Goal: Task Accomplishment & Management: Use online tool/utility

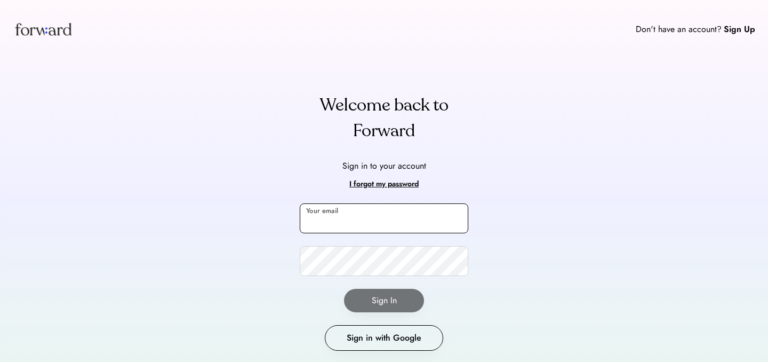
click at [400, 229] on input "email" at bounding box center [384, 218] width 169 height 30
type input "**********"
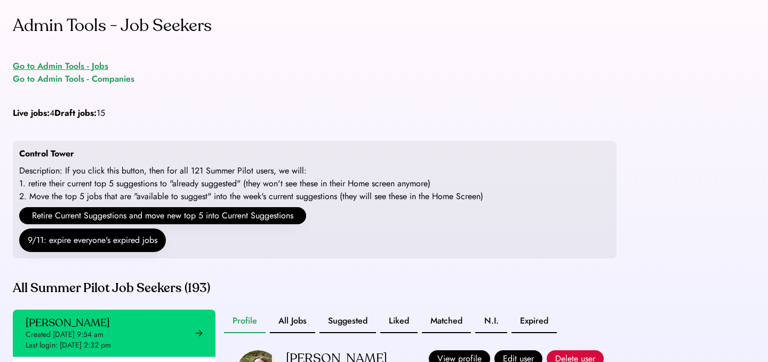
click at [90, 70] on div "Go to Admin Tools - Jobs" at bounding box center [60, 66] width 95 height 13
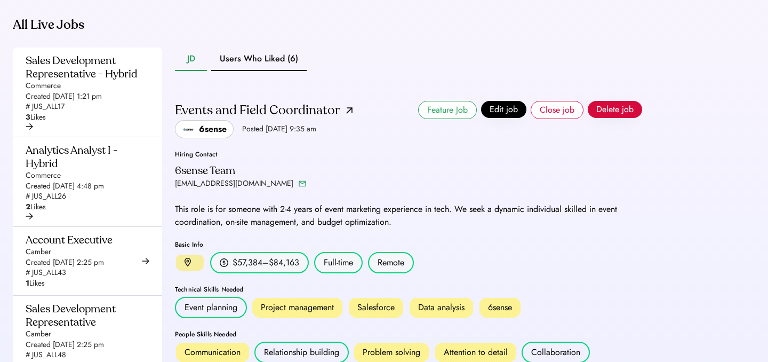
scroll to position [277, 0]
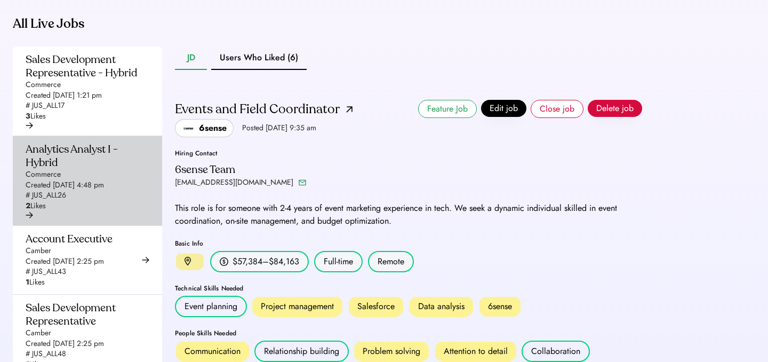
click at [135, 169] on div "Analytics Analyst I - Hybrid" at bounding box center [84, 155] width 117 height 27
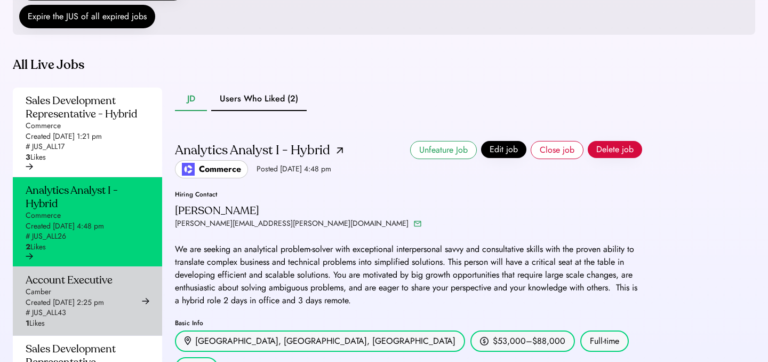
scroll to position [159, 0]
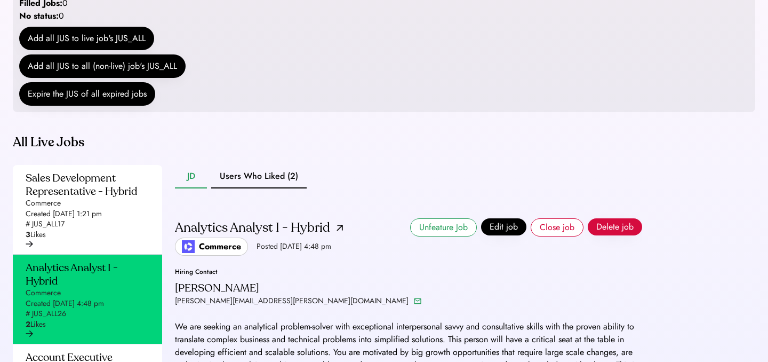
click at [342, 256] on div "Analytics Analyst I - Hybrid Commerce Posted Sep 5, 2025 4:48 pm" at bounding box center [259, 236] width 168 height 37
click at [339, 231] on img at bounding box center [340, 228] width 6 height 6
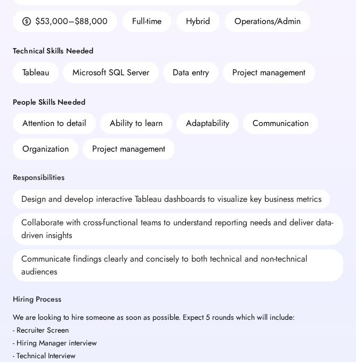
scroll to position [240, 0]
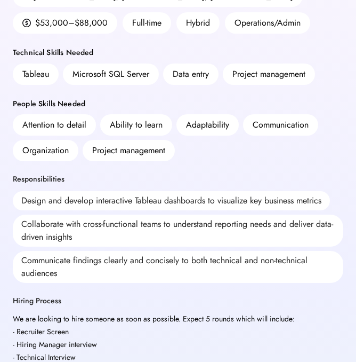
click at [67, 199] on div "Design and develop interactive Tableau dashboards to visualize key business met…" at bounding box center [171, 200] width 317 height 19
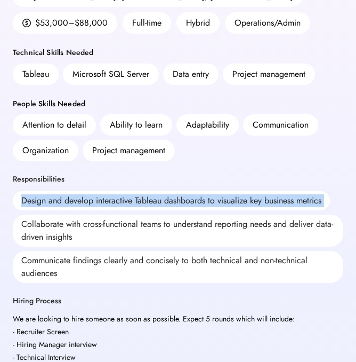
click at [67, 199] on div "Design and develop interactive Tableau dashboards to visualize key business met…" at bounding box center [171, 200] width 317 height 19
click at [82, 226] on div "Collaborate with cross-functional teams to understand reporting needs and deliv…" at bounding box center [178, 230] width 331 height 32
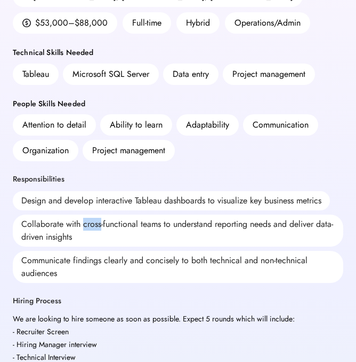
click at [82, 226] on div "Collaborate with cross-functional teams to understand reporting needs and deliv…" at bounding box center [178, 230] width 331 height 32
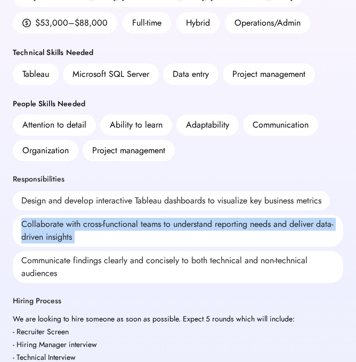
click at [82, 226] on div "Collaborate with cross-functional teams to understand reporting needs and deliv…" at bounding box center [178, 230] width 331 height 32
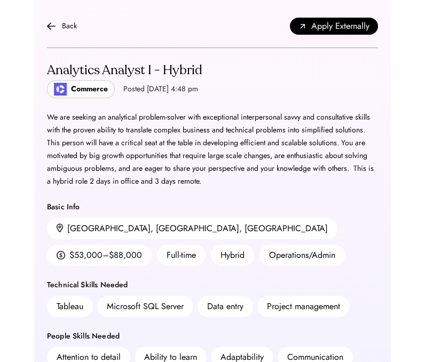
scroll to position [0, 0]
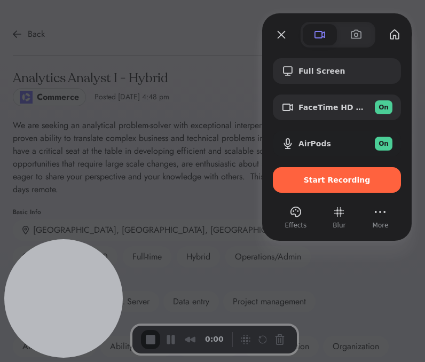
click at [315, 187] on div "Start Recording" at bounding box center [337, 180] width 128 height 26
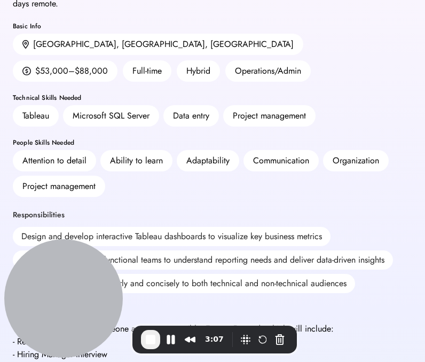
scroll to position [186, 0]
click at [153, 344] on span "End Recording" at bounding box center [150, 339] width 13 height 13
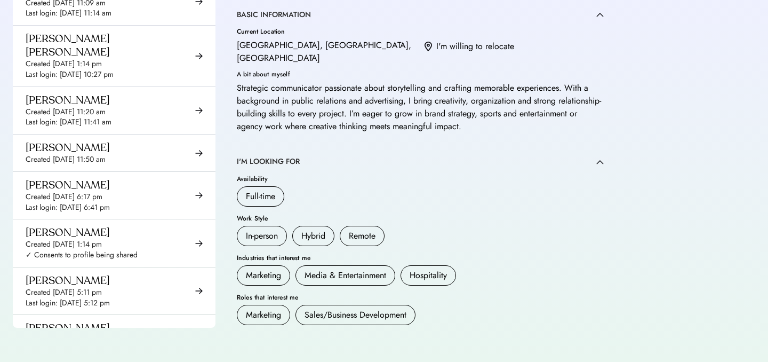
scroll to position [6918, 0]
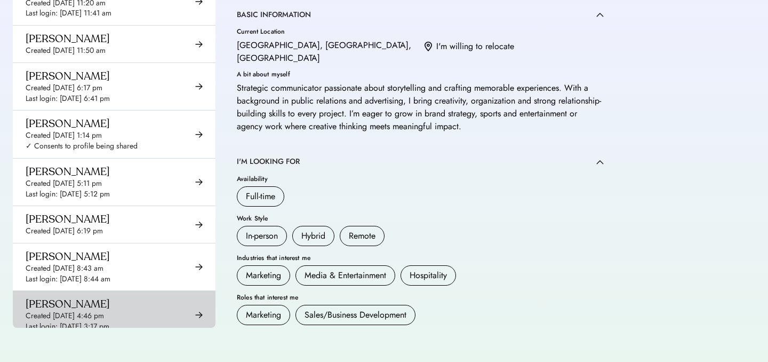
click at [106, 321] on div "Last login: [DATE] 3:17 pm" at bounding box center [68, 326] width 84 height 11
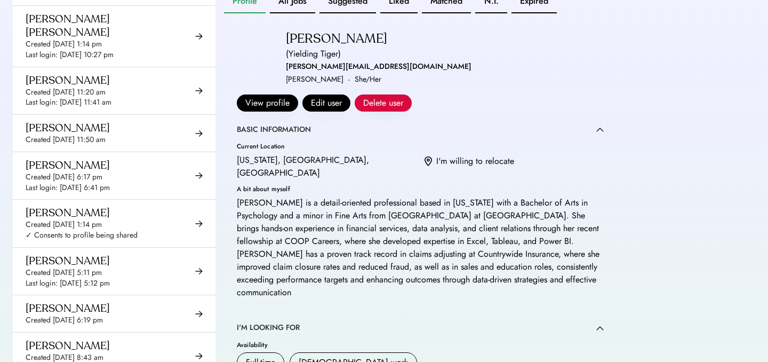
scroll to position [313, 0]
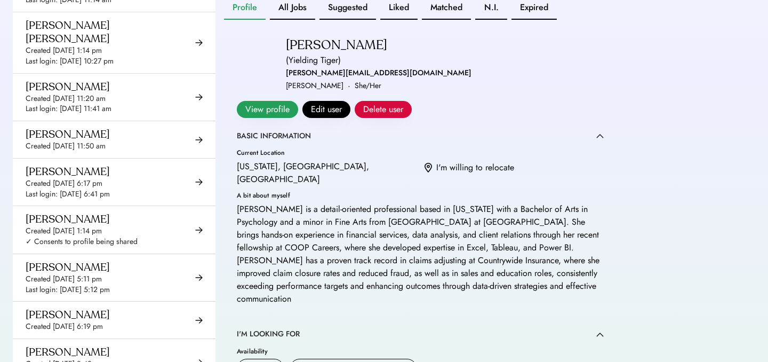
click at [298, 101] on button "View profile" at bounding box center [267, 109] width 61 height 17
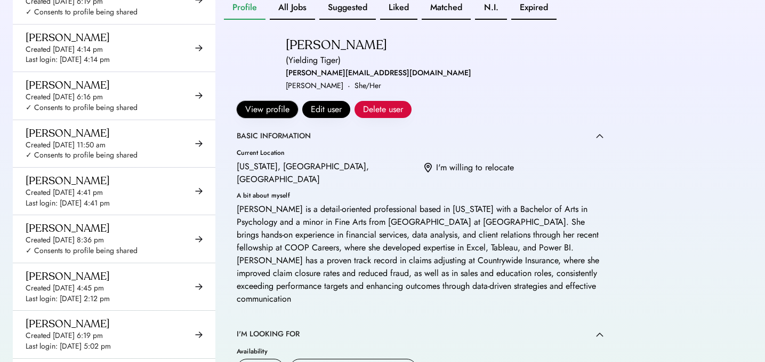
scroll to position [0, 0]
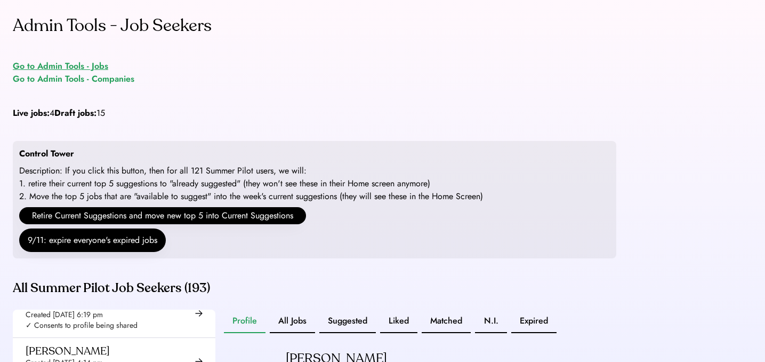
click at [73, 62] on div "Go to Admin Tools - Jobs" at bounding box center [60, 66] width 95 height 13
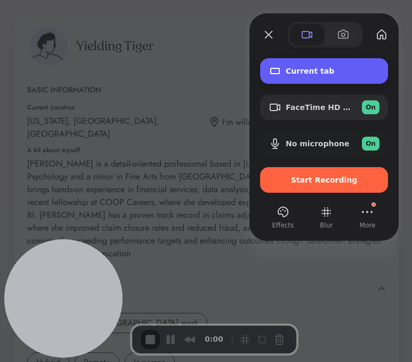
click at [305, 77] on div "Current tab" at bounding box center [324, 71] width 128 height 26
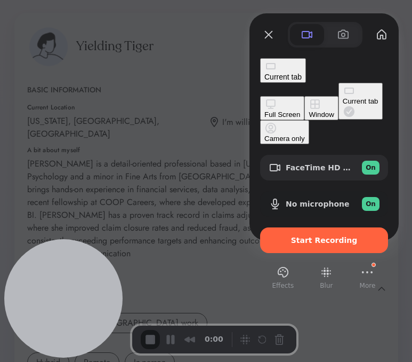
click at [260, 96] on button "Full Screen" at bounding box center [282, 108] width 44 height 24
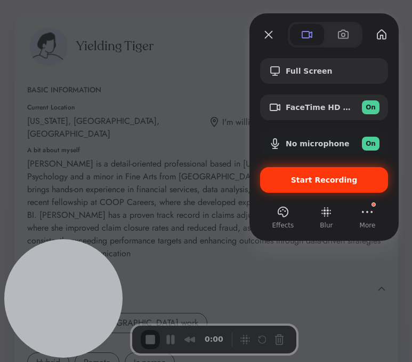
click at [317, 176] on span "Start Recording" at bounding box center [324, 179] width 67 height 9
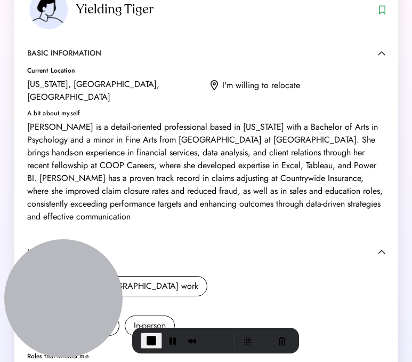
scroll to position [39, 0]
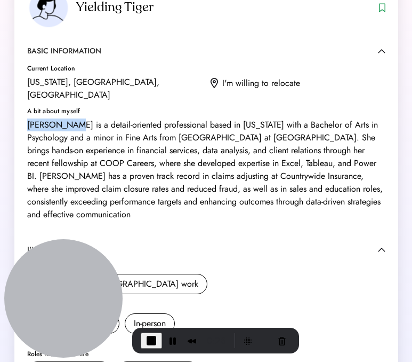
drag, startPoint x: 26, startPoint y: 114, endPoint x: 72, endPoint y: 114, distance: 46.4
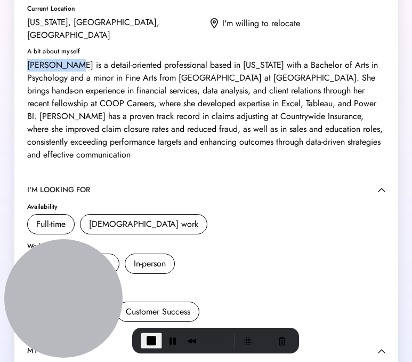
scroll to position [107, 0]
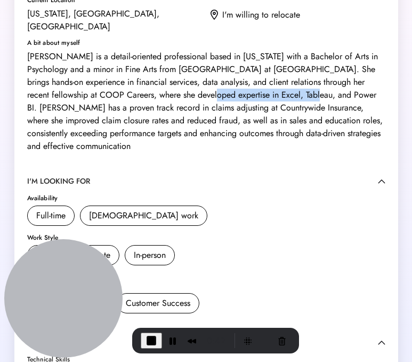
drag, startPoint x: 208, startPoint y: 81, endPoint x: 313, endPoint y: 76, distance: 105.2
click at [313, 77] on div "Sarah Khedr is a detail-oriented professional based in New York with a Bachelor…" at bounding box center [206, 101] width 358 height 102
click at [299, 106] on div "Sarah Khedr is a detail-oriented professional based in New York with a Bachelor…" at bounding box center [206, 101] width 358 height 102
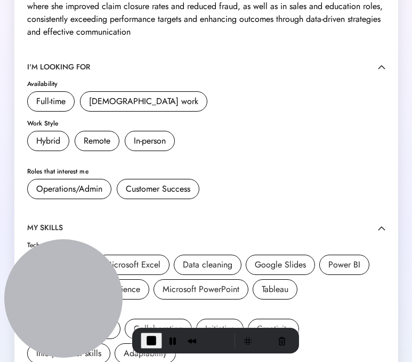
scroll to position [218, 0]
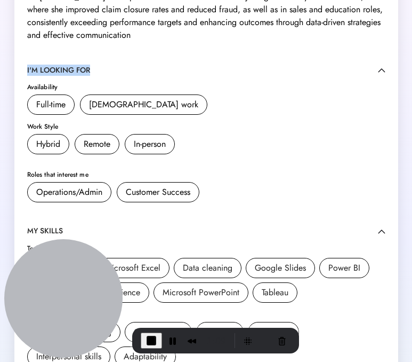
drag, startPoint x: 23, startPoint y: 62, endPoint x: 124, endPoint y: 62, distance: 100.3
click at [124, 62] on div "Yielding Tiger BASIC INFORMATION Current Location New York, NY, USA I'm willing…" at bounding box center [206, 224] width 384 height 858
click at [171, 84] on div "Availability" at bounding box center [206, 87] width 358 height 6
drag, startPoint x: 26, startPoint y: 205, endPoint x: 111, endPoint y: 205, distance: 85.3
click at [113, 205] on div "Yielding Tiger BASIC INFORMATION Current Location New York, NY, USA I'm willing…" at bounding box center [206, 224] width 384 height 858
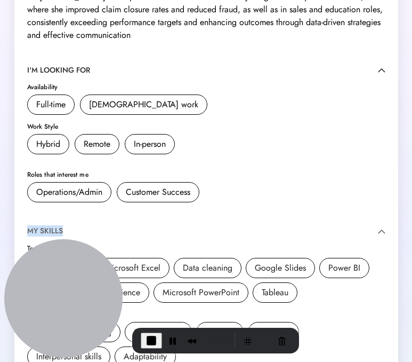
drag, startPoint x: 28, startPoint y: 218, endPoint x: 81, endPoint y: 218, distance: 52.8
click at [81, 226] on div "MY SKILLS" at bounding box center [202, 231] width 351 height 11
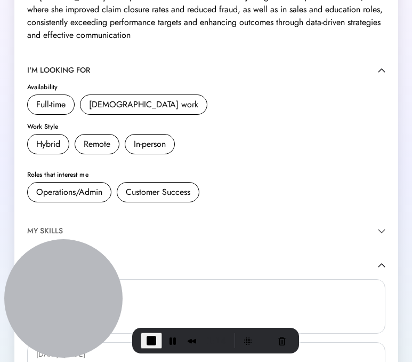
click at [54, 226] on div "MY SKILLS" at bounding box center [45, 231] width 36 height 11
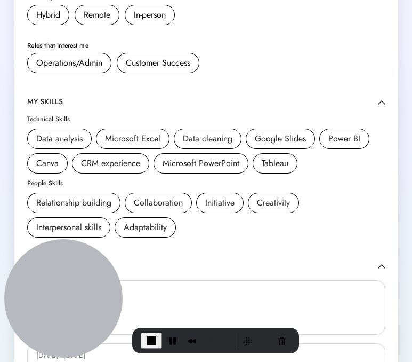
scroll to position [348, 0]
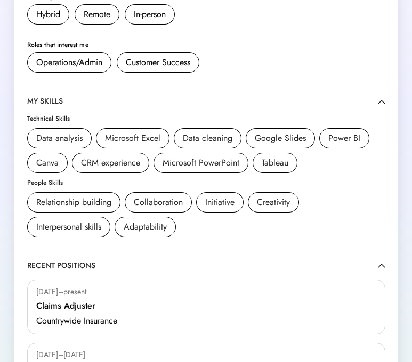
click at [118, 99] on div "MY SKILLS Technical Skills Data analysis Microsoft Excel Data cleaning Google S…" at bounding box center [206, 166] width 358 height 141
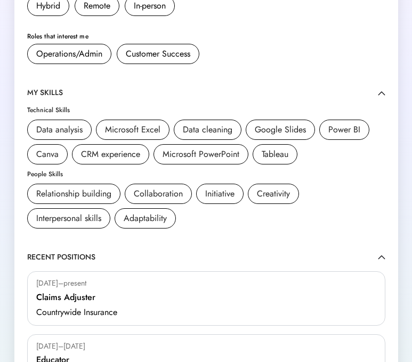
scroll to position [283, 0]
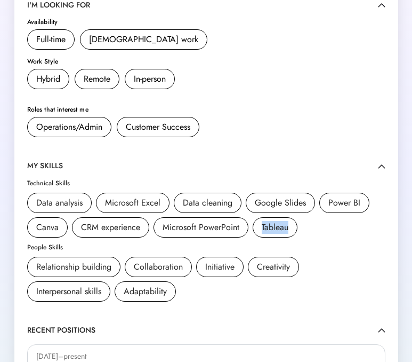
drag, startPoint x: 260, startPoint y: 214, endPoint x: 297, endPoint y: 214, distance: 36.3
click at [297, 217] on div "Tableau" at bounding box center [275, 227] width 45 height 20
click at [313, 244] on div "People Skills Relationship building Collaboration Initiative Creativity Interpe…" at bounding box center [206, 273] width 358 height 58
click at [369, 257] on div "Relationship building Collaboration Initiative Creativity Interpersonal skills …" at bounding box center [206, 279] width 358 height 45
click at [157, 260] on div "Collaboration" at bounding box center [158, 266] width 49 height 13
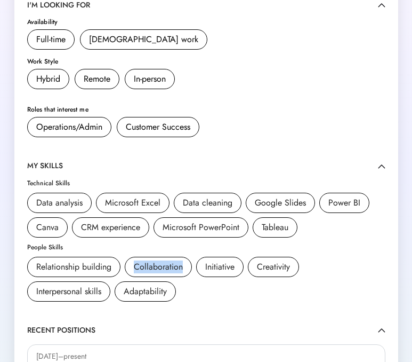
click at [157, 260] on div "Collaboration" at bounding box center [158, 266] width 49 height 13
click at [222, 291] on div "BASIC INFORMATION Current Location New York, NY, USA I'm willing to relocate A …" at bounding box center [206, 188] width 358 height 773
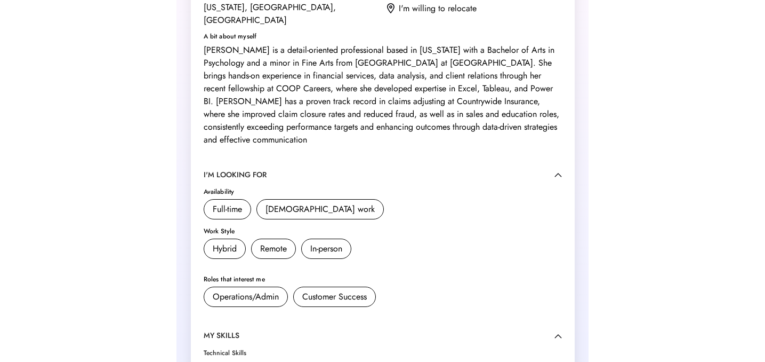
scroll to position [111, 0]
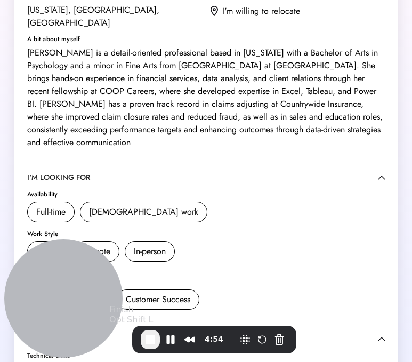
click at [149, 343] on span "End Recording" at bounding box center [150, 339] width 13 height 13
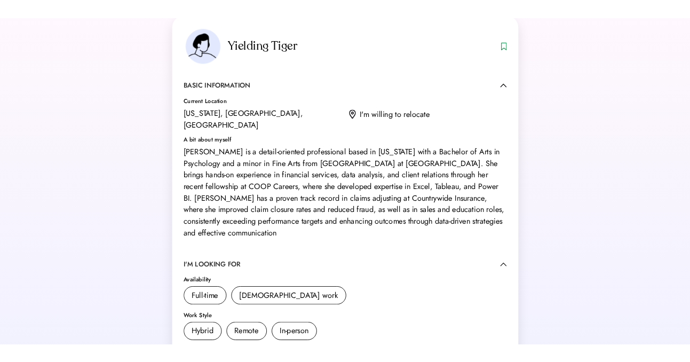
scroll to position [0, 0]
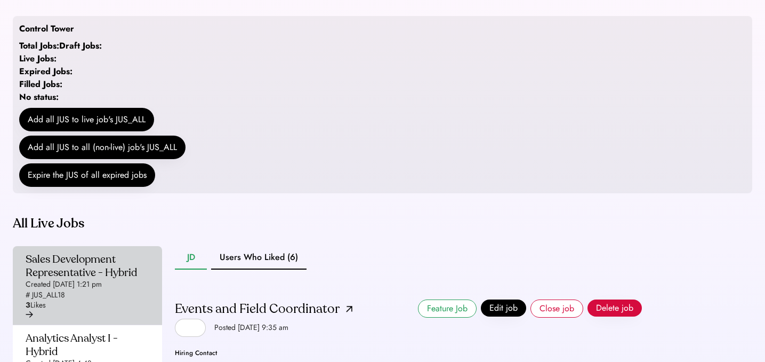
scroll to position [179, 0]
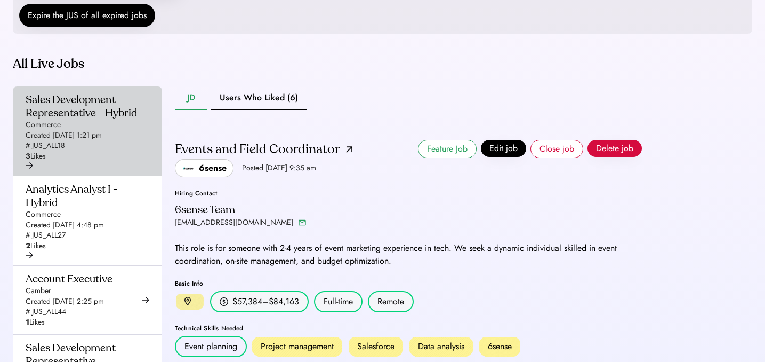
click at [102, 141] on div "Created Aug 13, 2025 1:21 pm" at bounding box center [64, 135] width 76 height 11
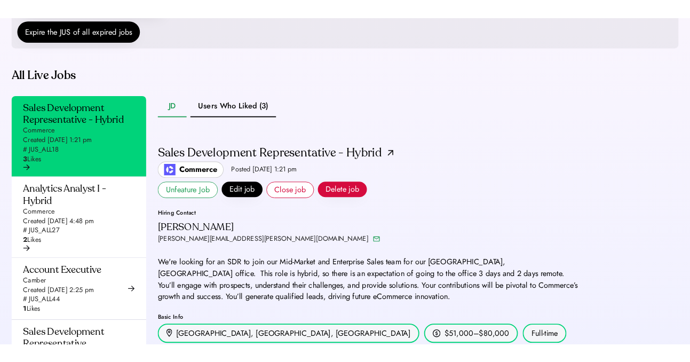
scroll to position [331, 0]
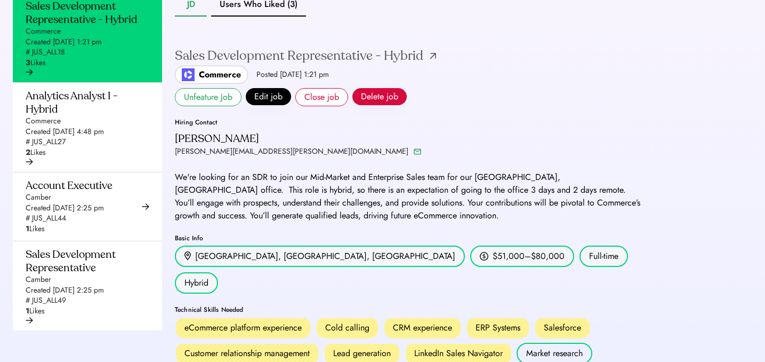
click at [423, 66] on div "Sales Development Representative - Hybrid" at bounding box center [305, 55] width 261 height 19
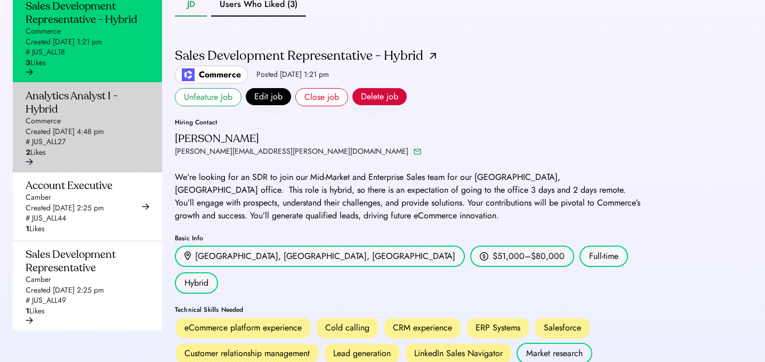
click at [66, 137] on div "Created Sep 5, 2025 4:48 pm" at bounding box center [65, 131] width 78 height 11
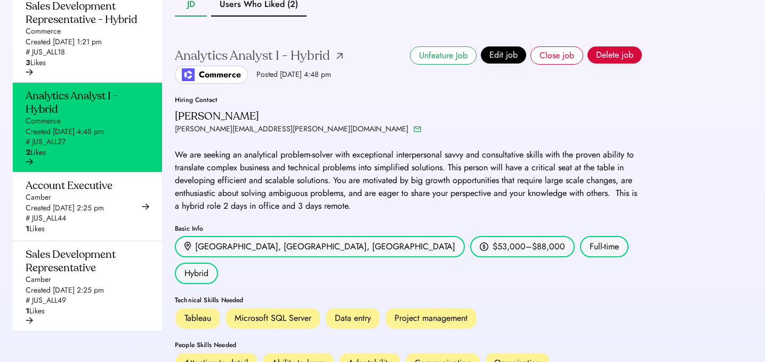
click at [340, 59] on img at bounding box center [340, 56] width 6 height 6
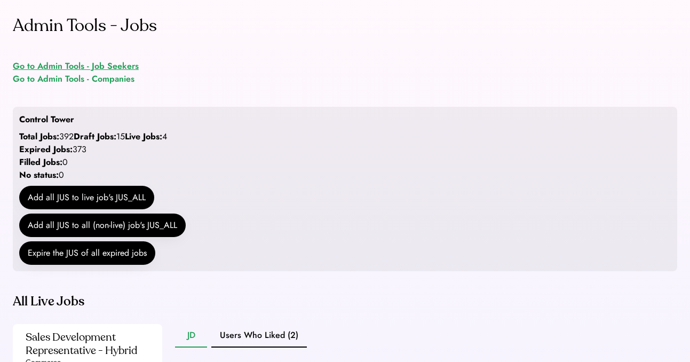
click at [108, 67] on div "Go to Admin Tools - Job Seekers" at bounding box center [76, 66] width 126 height 13
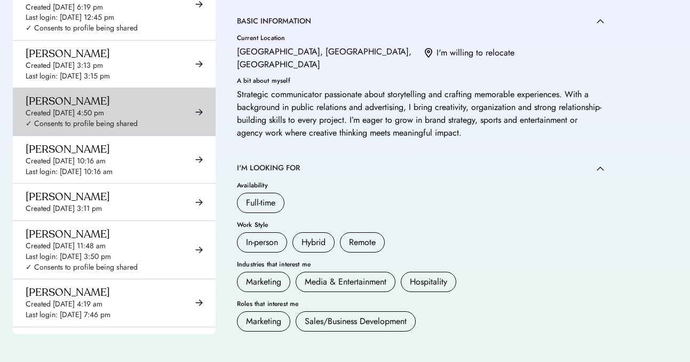
scroll to position [412, 0]
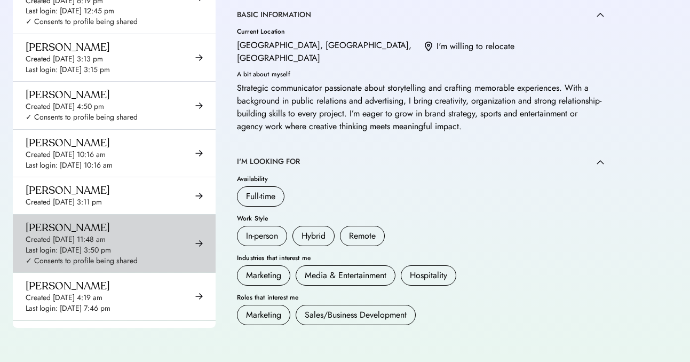
click at [111, 245] on div "Last login: Sep 15, 2025 3:50 pm" at bounding box center [68, 250] width 85 height 11
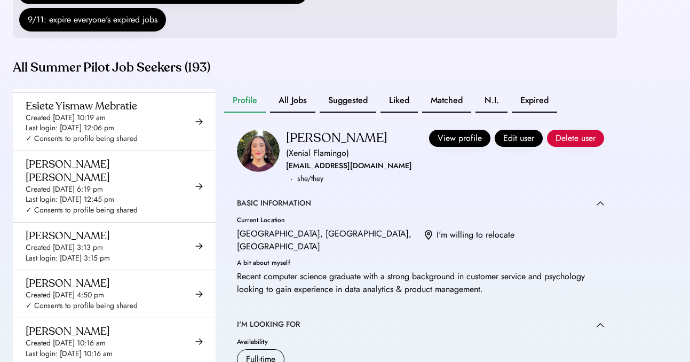
scroll to position [213, 0]
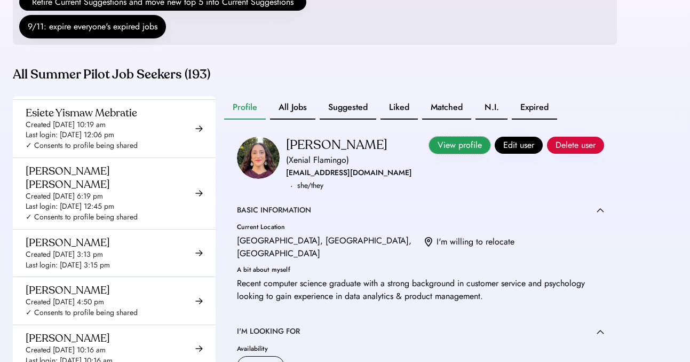
click at [468, 152] on button "View profile" at bounding box center [459, 145] width 61 height 17
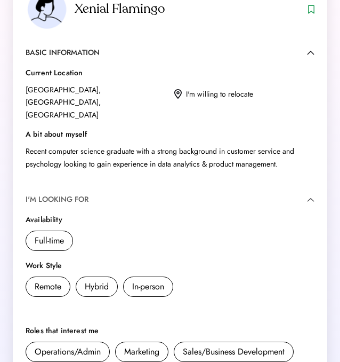
scroll to position [15, 0]
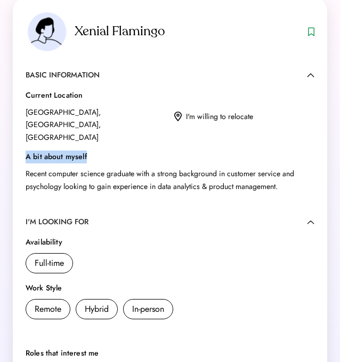
drag, startPoint x: 21, startPoint y: 132, endPoint x: 112, endPoint y: 134, distance: 90.7
click at [126, 167] on div "Recent computer science graduate with a strong background in customer service a…" at bounding box center [170, 180] width 289 height 26
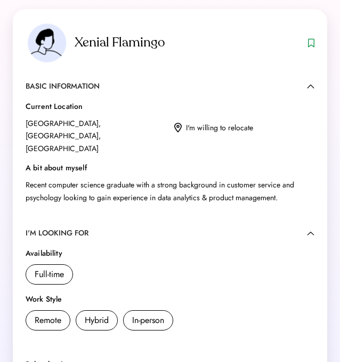
scroll to position [0, 0]
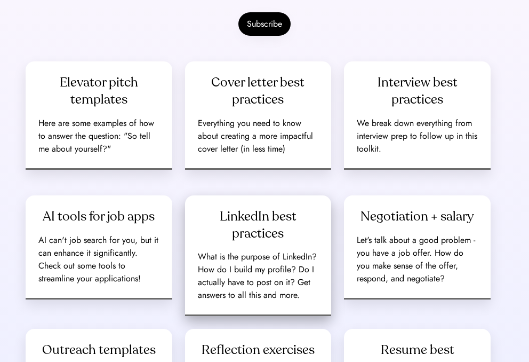
scroll to position [232, 0]
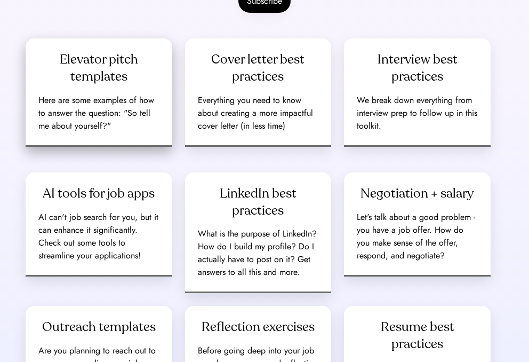
click at [87, 91] on div "Elevator pitch templates Here are some examples of how to answer the question: …" at bounding box center [99, 92] width 147 height 108
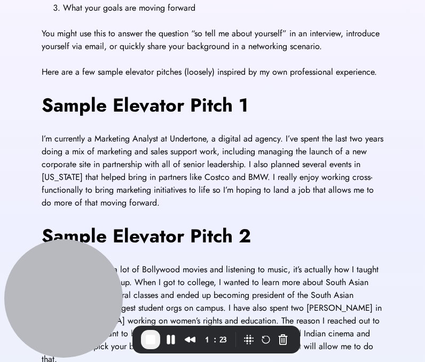
scroll to position [321, 0]
